Goal: Task Accomplishment & Management: Manage account settings

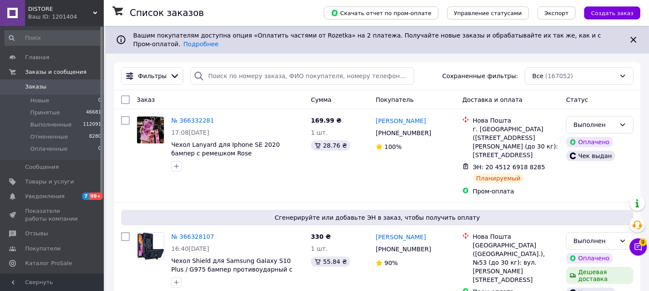
click at [642, 249] on icon at bounding box center [638, 247] width 7 height 7
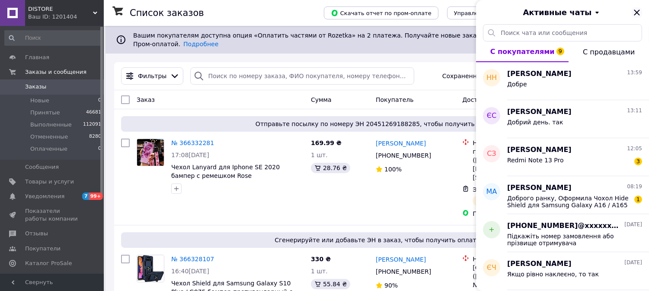
click at [639, 11] on icon "Закрыть" at bounding box center [637, 13] width 6 height 6
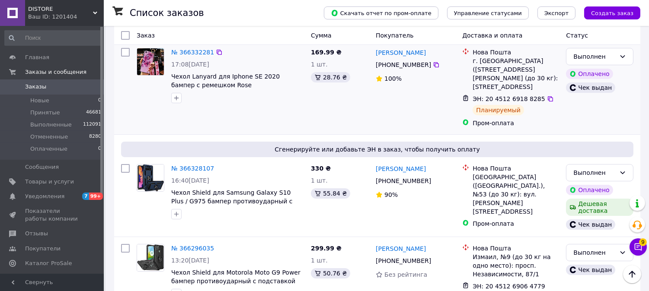
scroll to position [96, 0]
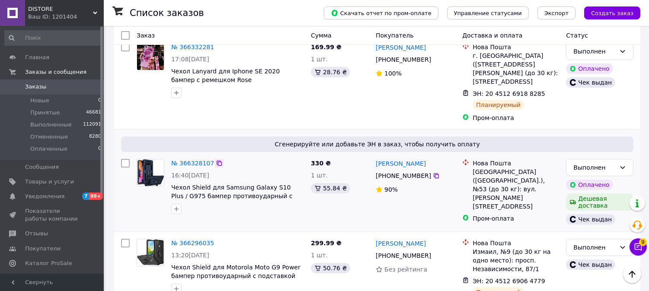
click at [216, 160] on icon at bounding box center [219, 163] width 7 height 7
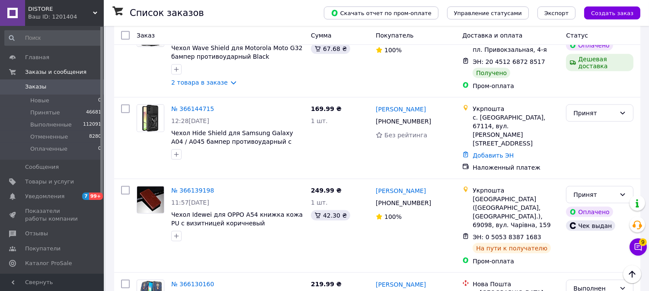
scroll to position [2018, 0]
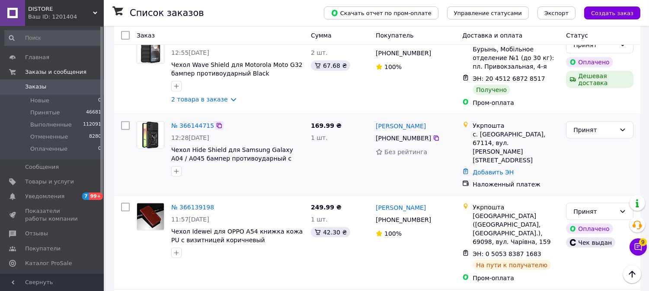
click at [217, 123] on icon at bounding box center [219, 125] width 5 height 5
click at [590, 125] on div "Принят" at bounding box center [594, 130] width 42 height 10
click at [579, 120] on li "Отменен" at bounding box center [600, 118] width 67 height 16
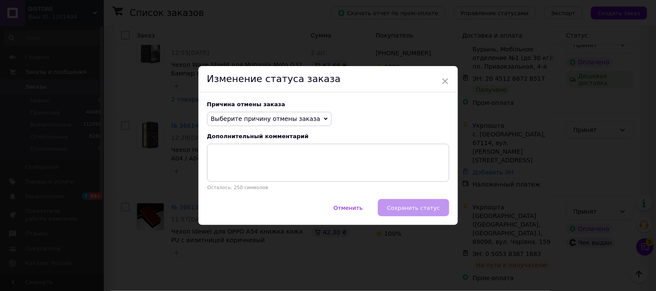
click at [287, 118] on span "Выберите причину отмены заказа" at bounding box center [265, 118] width 109 height 7
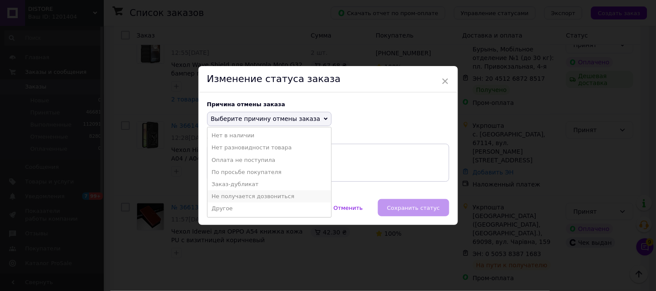
click at [252, 194] on li "Не получается дозвониться" at bounding box center [270, 197] width 124 height 12
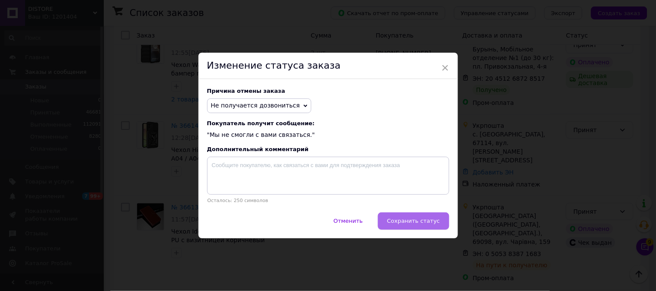
click at [415, 219] on span "Сохранить статус" at bounding box center [413, 221] width 53 height 6
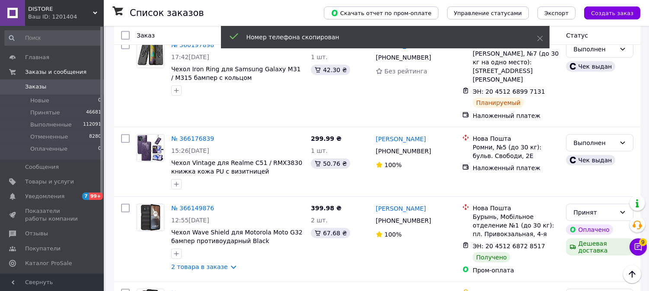
scroll to position [2044, 0]
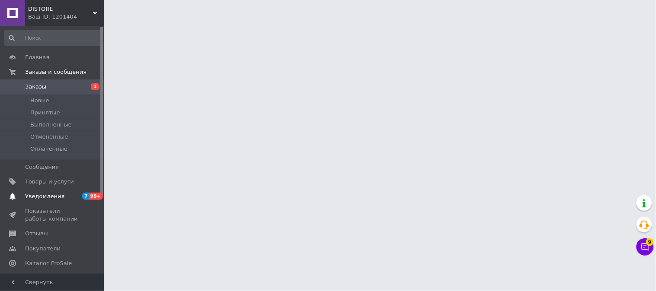
click at [69, 193] on span "Уведомления" at bounding box center [52, 197] width 55 height 8
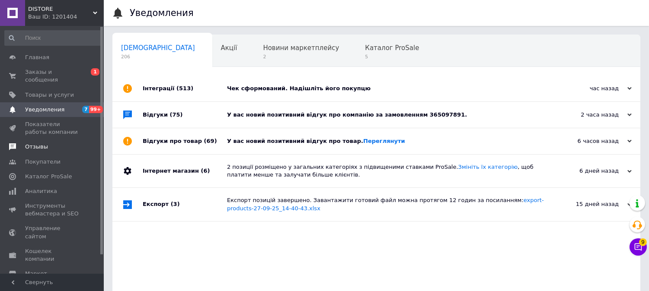
click at [48, 143] on span "Отзывы" at bounding box center [52, 147] width 55 height 8
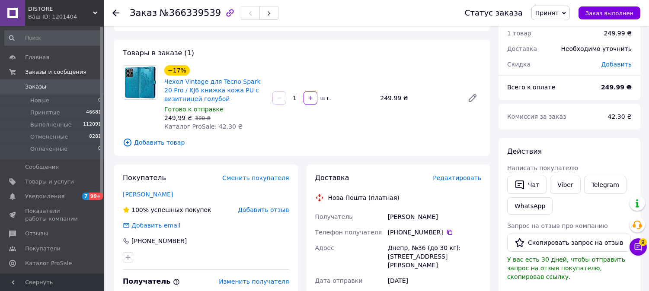
scroll to position [48, 0]
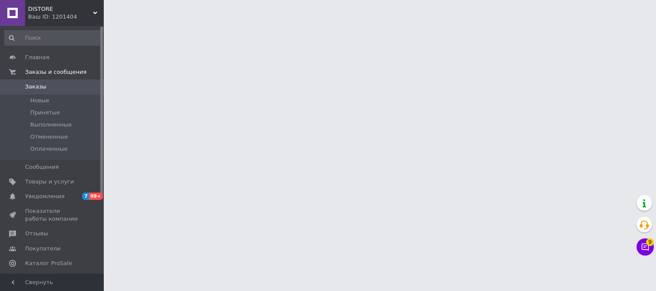
click at [64, 196] on span "Уведомления" at bounding box center [52, 197] width 55 height 8
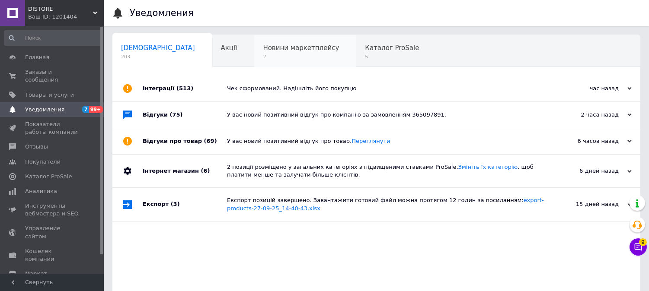
click at [266, 55] on span "2" at bounding box center [301, 57] width 76 height 6
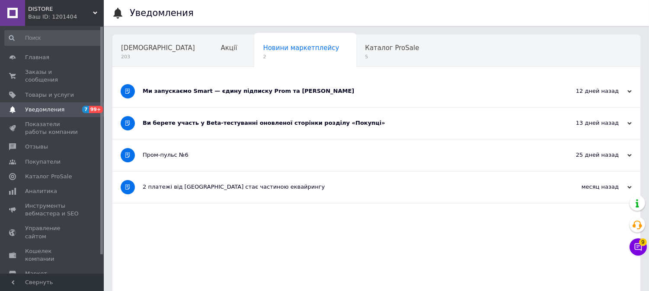
click at [370, 83] on div "Ми запускаємо Smart — єдину підписку Prom та [PERSON_NAME]" at bounding box center [344, 92] width 403 height 32
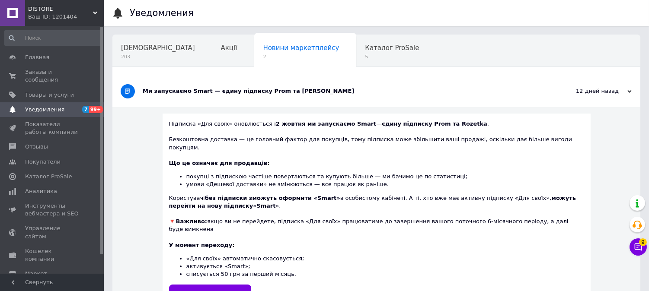
scroll to position [48, 0]
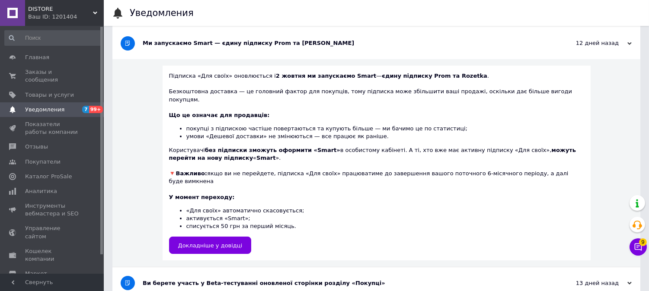
click at [88, 16] on div "Ваш ID: 1201404" at bounding box center [66, 17] width 76 height 8
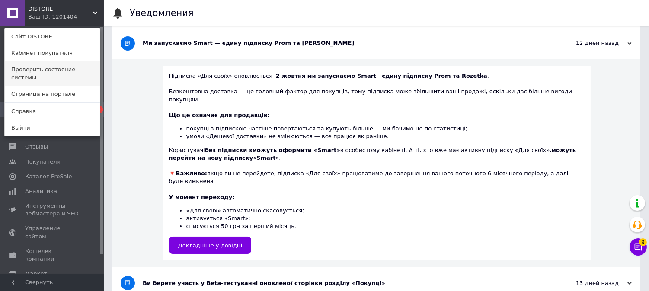
click at [37, 63] on link "Проверить состояние системы" at bounding box center [52, 73] width 95 height 24
